Goal: Task Accomplishment & Management: Use online tool/utility

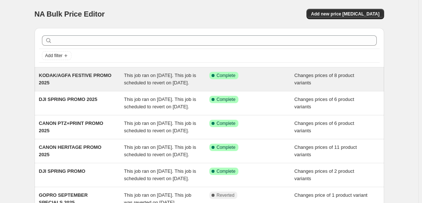
click at [88, 85] on div "KODAK/AGFA FESTIVE PROMO 2025" at bounding box center [81, 79] width 85 height 15
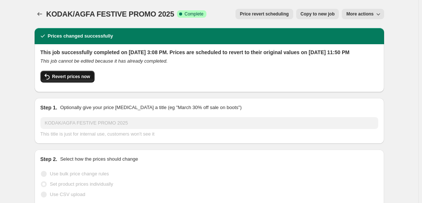
select select "collection"
click at [268, 17] on button "Price revert scheduling" at bounding box center [265, 14] width 58 height 10
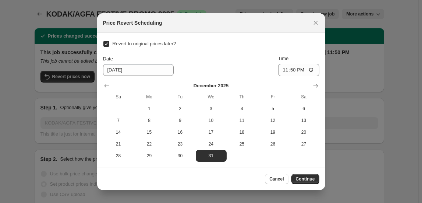
click at [316, 28] on div "Price Revert Scheduling" at bounding box center [211, 23] width 228 height 20
click at [316, 25] on icon "Close" at bounding box center [315, 22] width 7 height 7
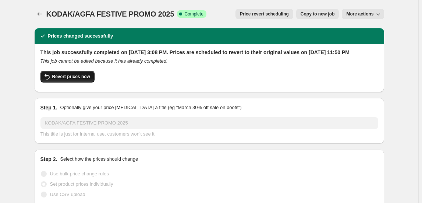
click at [82, 82] on button "Revert prices now" at bounding box center [68, 77] width 54 height 12
checkbox input "false"
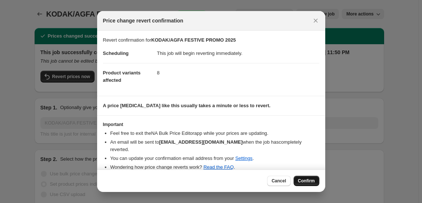
click at [304, 182] on span "Confirm" at bounding box center [306, 181] width 17 height 6
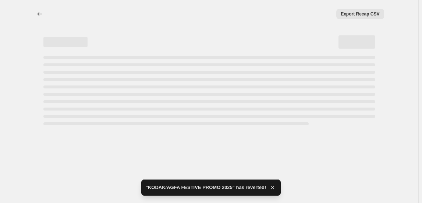
select select "collection"
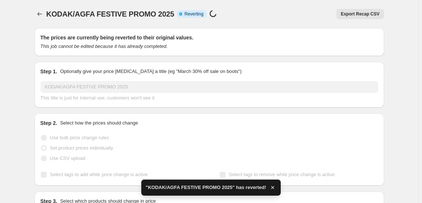
checkbox input "true"
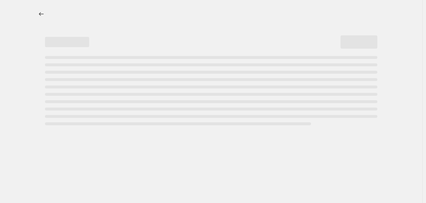
select select "collection"
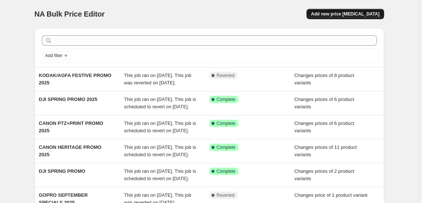
click at [347, 13] on span "Add new price change job" at bounding box center [345, 14] width 68 height 6
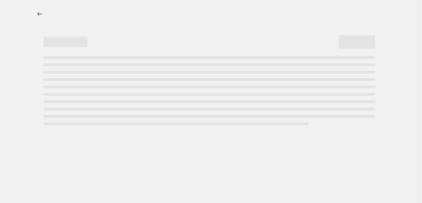
select select "percentage"
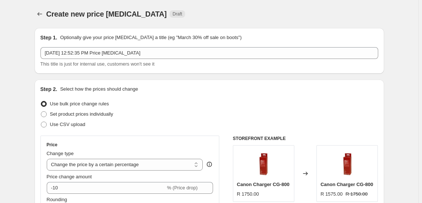
click at [80, 59] on div "Oct 3, 2025, 12:52:35 PM Price change job This title is just for internal use, …" at bounding box center [210, 57] width 338 height 21
click at [79, 59] on div "Oct 3, 2025, 12:52:35 PM Price change job This title is just for internal use, …" at bounding box center [210, 57] width 338 height 21
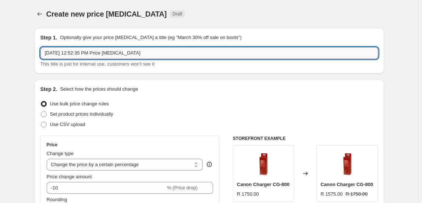
click at [80, 55] on input "Oct 3, 2025, 12:52:35 PM Price change job" at bounding box center [210, 53] width 338 height 12
click at [80, 56] on input "Oct 3, 2025, 12:52:35 PM Price change job" at bounding box center [210, 53] width 338 height 12
click at [79, 56] on input "Oct 3, 2025, 12:52:35 PM Price change job" at bounding box center [210, 53] width 338 height 12
click at [78, 57] on input "Oct 3, 2025, 12:52:35 PM Price change job" at bounding box center [210, 53] width 338 height 12
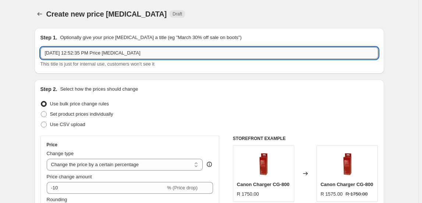
click at [78, 57] on input "Oct 3, 2025, 12:52:35 PM Price change job" at bounding box center [210, 53] width 338 height 12
click at [80, 57] on input "Oct 3, 2025, 12:52:35 PM Price change job" at bounding box center [210, 53] width 338 height 12
click at [81, 59] on div "Oct 3, 2025, 12:52:35 PM Price change job This title is just for internal use, …" at bounding box center [210, 57] width 338 height 21
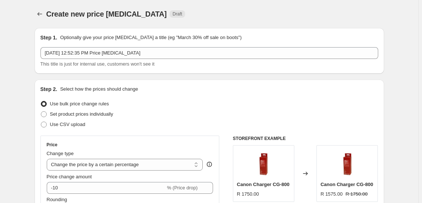
click at [81, 59] on div "Oct 3, 2025, 12:52:35 PM Price change job This title is just for internal use, …" at bounding box center [210, 57] width 338 height 21
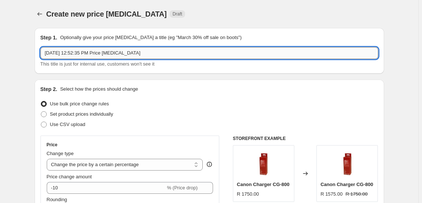
click at [85, 56] on input "Oct 3, 2025, 12:52:35 PM Price change job" at bounding box center [210, 53] width 338 height 12
type input "RODE BLACK FRIDAY DEALS 2025"
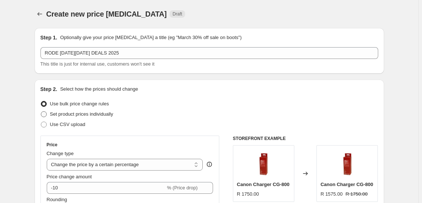
click at [73, 115] on span "Set product prices individually" at bounding box center [81, 114] width 63 height 6
click at [41, 112] on input "Set product prices individually" at bounding box center [41, 111] width 0 height 0
radio input "true"
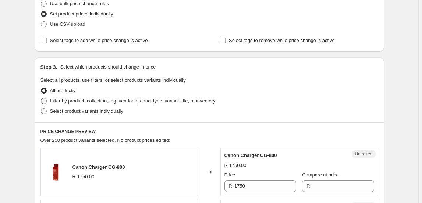
click at [107, 100] on span "Filter by product, collection, tag, vendor, product type, variant title, or inv…" at bounding box center [133, 101] width 166 height 6
click at [41, 98] on input "Filter by product, collection, tag, vendor, product type, variant title, or inv…" at bounding box center [41, 98] width 0 height 0
radio input "true"
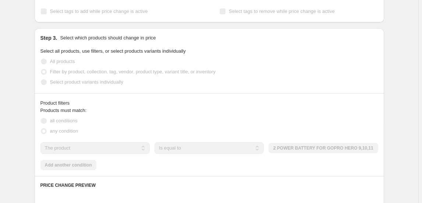
scroll to position [201, 0]
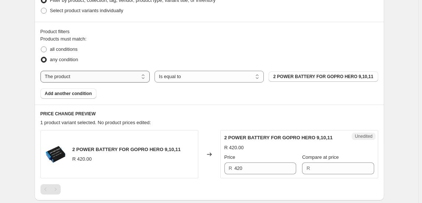
click at [92, 75] on select "The product The product's collection The product's tag The product's vendor The…" at bounding box center [95, 77] width 109 height 12
select select "collection"
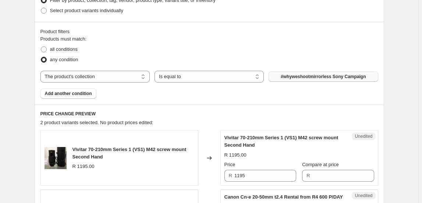
click at [336, 76] on span "#whyweshootmirrorless Sony Campaign" at bounding box center [323, 77] width 85 height 6
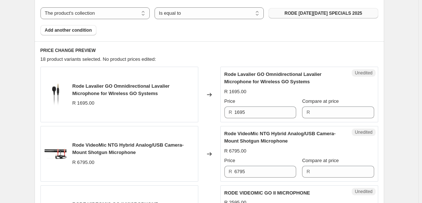
scroll to position [268, 0]
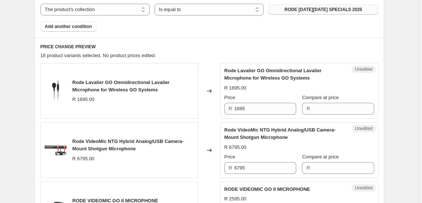
click at [117, 84] on span "Rode Lavalier GO Omnidirectional Lavalier Microphone for Wireless GO Systems" at bounding box center [121, 86] width 97 height 13
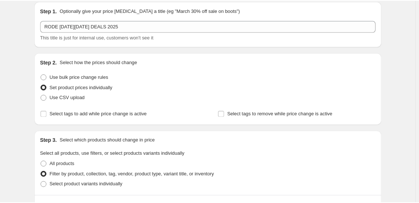
scroll to position [0, 0]
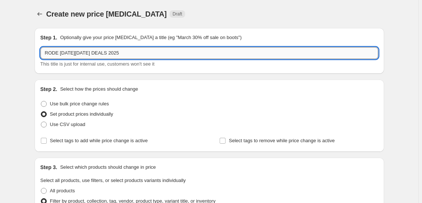
click at [115, 54] on input "RODE BLACK FRIDAY DEALS 2025" at bounding box center [210, 53] width 338 height 12
drag, startPoint x: 114, startPoint y: 54, endPoint x: 39, endPoint y: 14, distance: 84.5
click at [39, 14] on icon "Price change jobs" at bounding box center [39, 14] width 5 height 4
